Goal: Information Seeking & Learning: Understand process/instructions

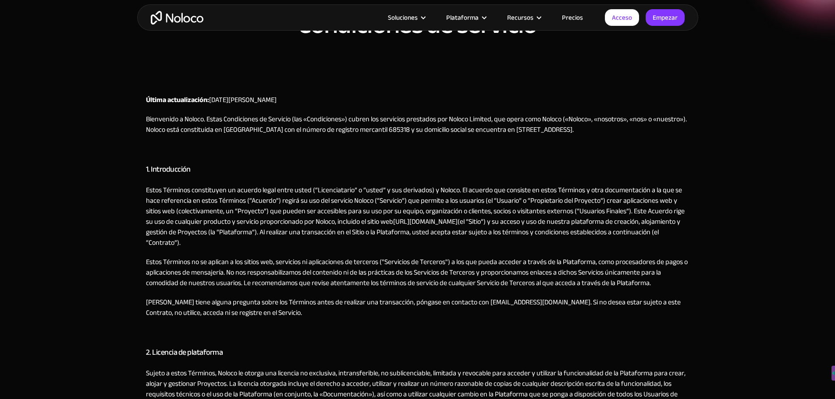
scroll to position [44, 0]
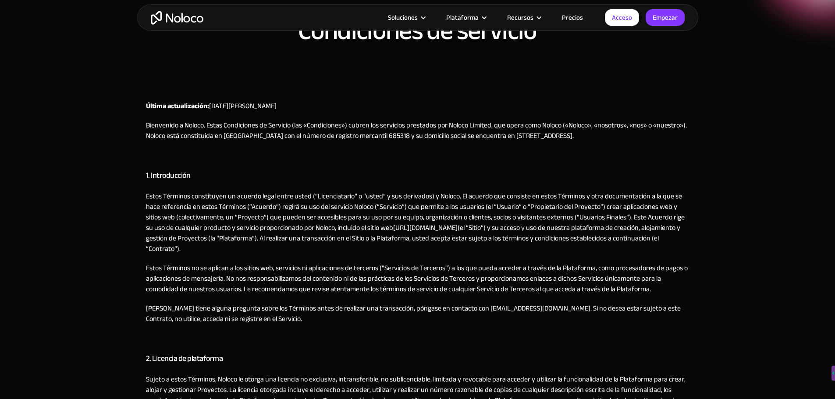
click at [225, 141] on p "Bienvenido a Noloco. Estas Condiciones de Servicio (las «Condiciones») cubren l…" at bounding box center [417, 130] width 543 height 21
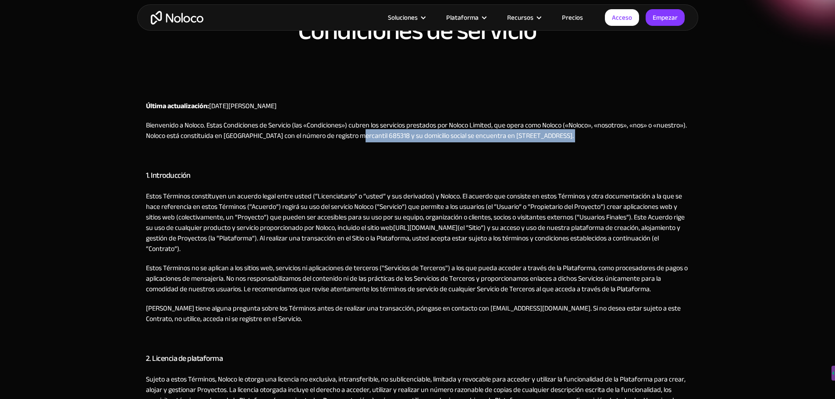
drag, startPoint x: 225, startPoint y: 157, endPoint x: 284, endPoint y: 166, distance: 58.9
click at [226, 141] on p "Bienvenido a Noloco. Estas Condiciones de Servicio (las «Condiciones») cubren l…" at bounding box center [417, 130] width 543 height 21
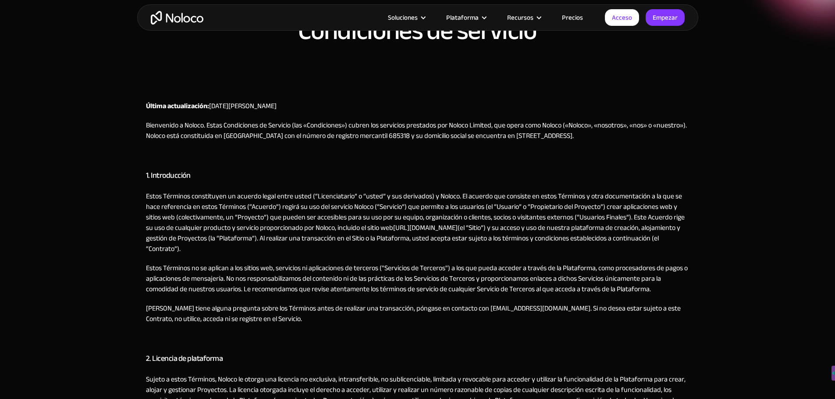
click at [220, 141] on p "Bienvenido a Noloco. Estas Condiciones de Servicio (las «Condiciones») cubren l…" at bounding box center [417, 130] width 543 height 21
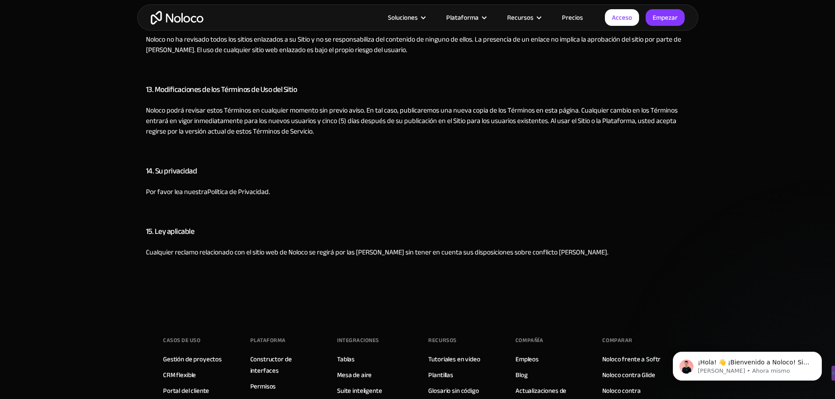
scroll to position [0, 0]
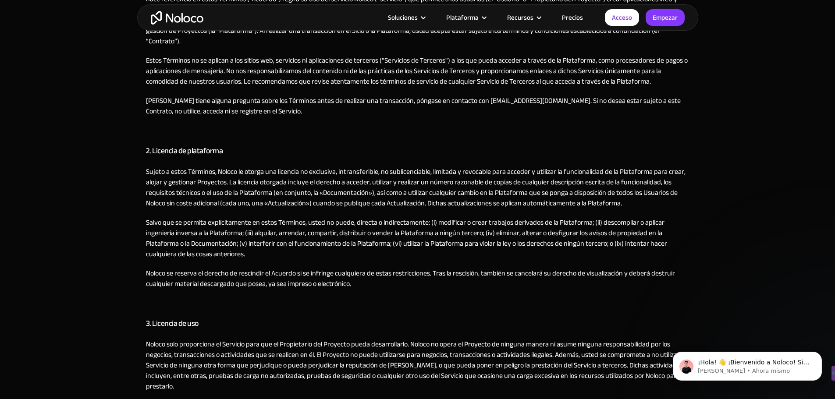
scroll to position [174, 0]
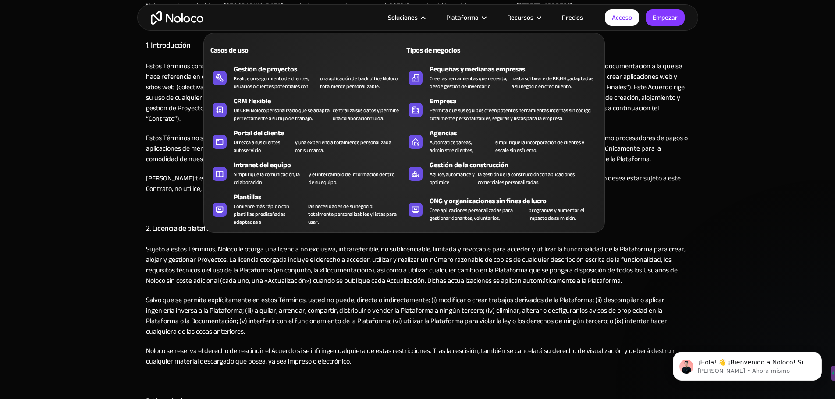
click at [422, 21] on nav "Casos de uso Tipos de negocios Gestión de proyectos Realice un seguimiento de c…" at bounding box center [403, 127] width 401 height 212
